Goal: Register for event/course

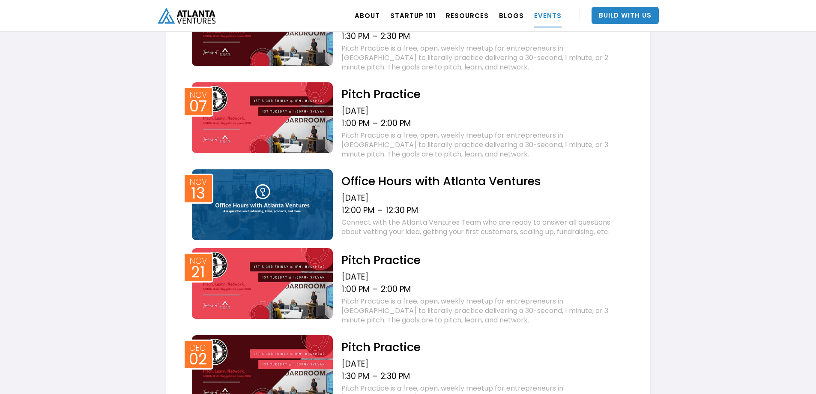
scroll to position [739, 0]
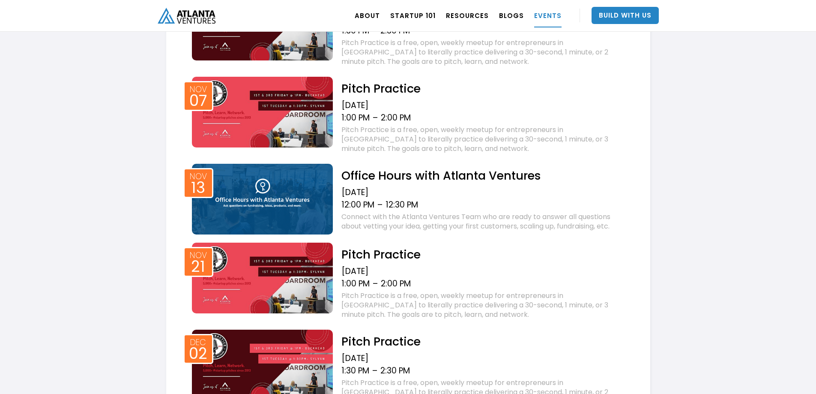
click at [416, 174] on h2 "Office Hours with Atlanta Ventures" at bounding box center [484, 175] width 287 height 15
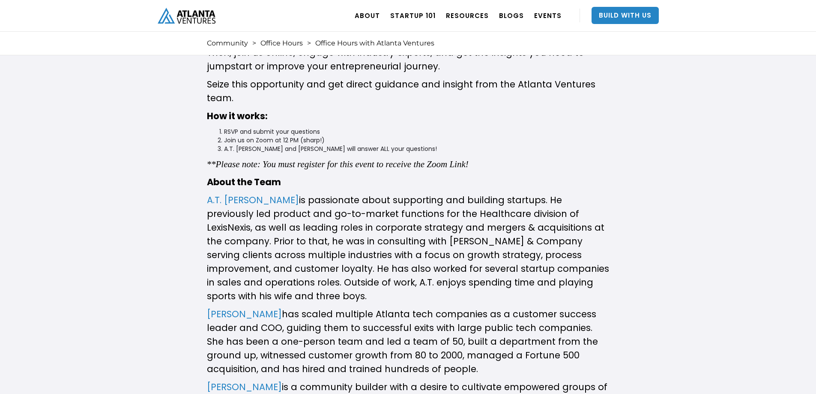
scroll to position [343, 0]
